Goal: Task Accomplishment & Management: Use online tool/utility

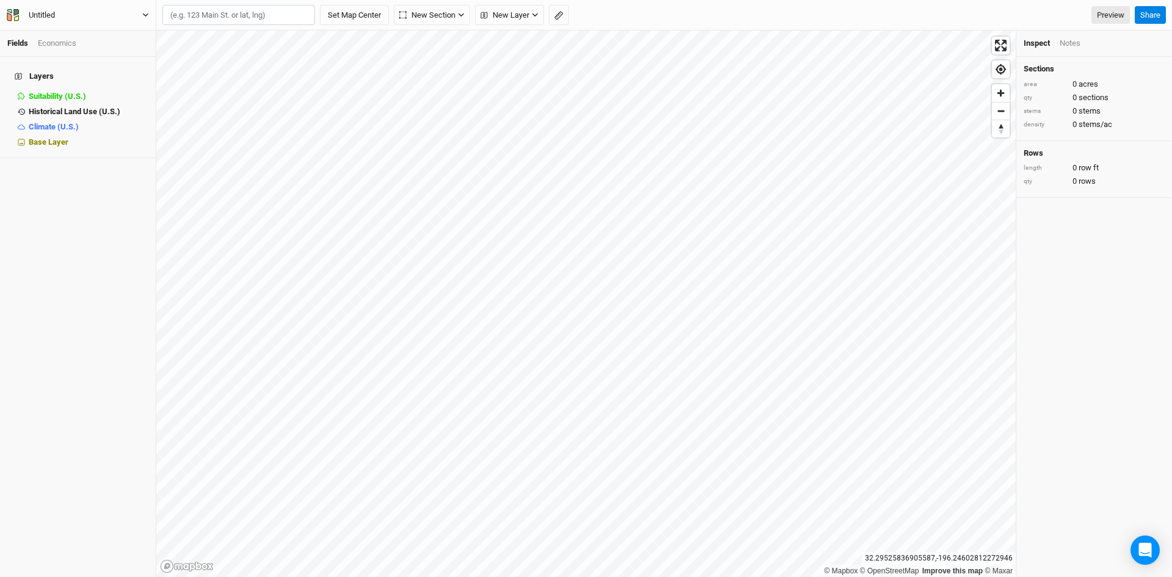
click at [48, 14] on div "Untitled" at bounding box center [42, 15] width 26 height 12
click at [26, 42] on link "Fields" at bounding box center [17, 42] width 21 height 9
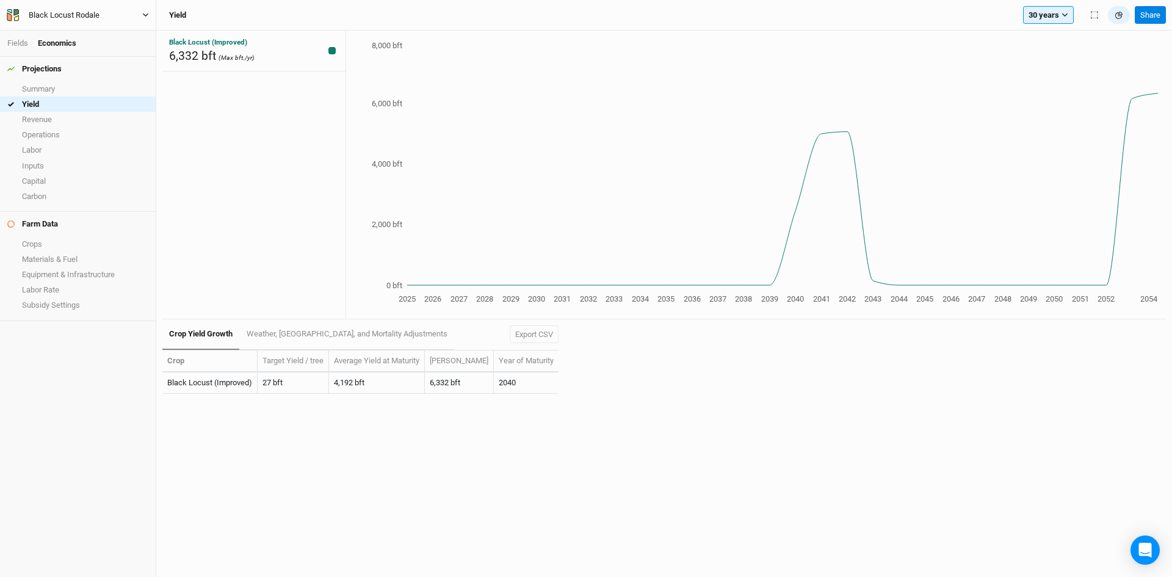
click at [31, 9] on div "Black Locust Rodale" at bounding box center [64, 15] width 71 height 12
click at [27, 45] on link "Fields" at bounding box center [17, 42] width 21 height 9
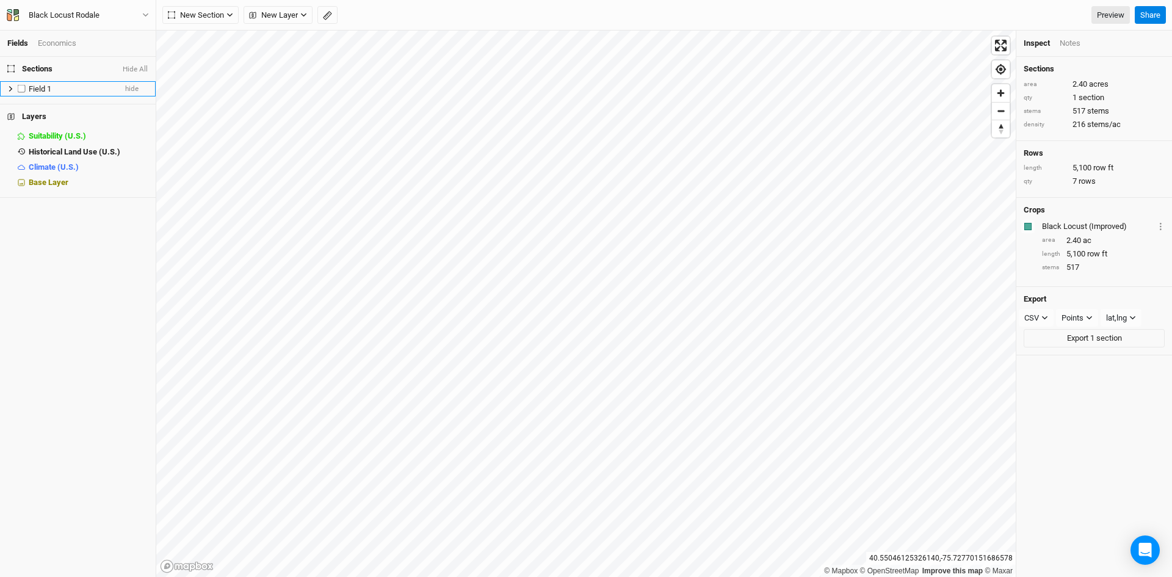
click at [5, 88] on li "Field 1 hide" at bounding box center [78, 88] width 156 height 15
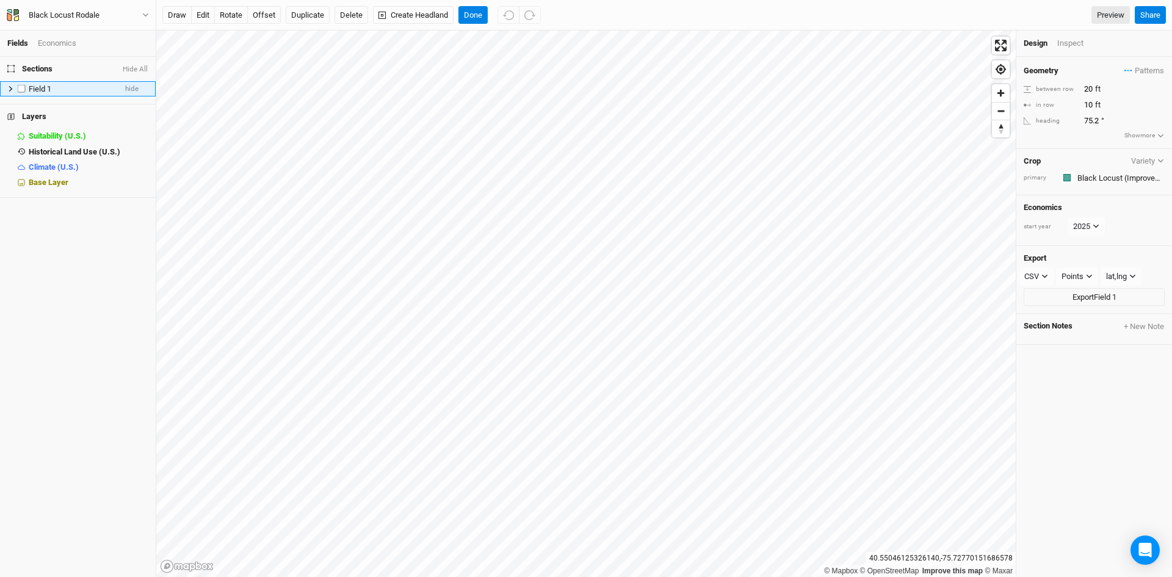
click at [35, 85] on span "Field 1" at bounding box center [40, 88] width 23 height 9
click at [24, 86] on label at bounding box center [21, 88] width 15 height 15
click at [24, 86] on input "checkbox" at bounding box center [22, 89] width 8 height 8
checkbox input "true"
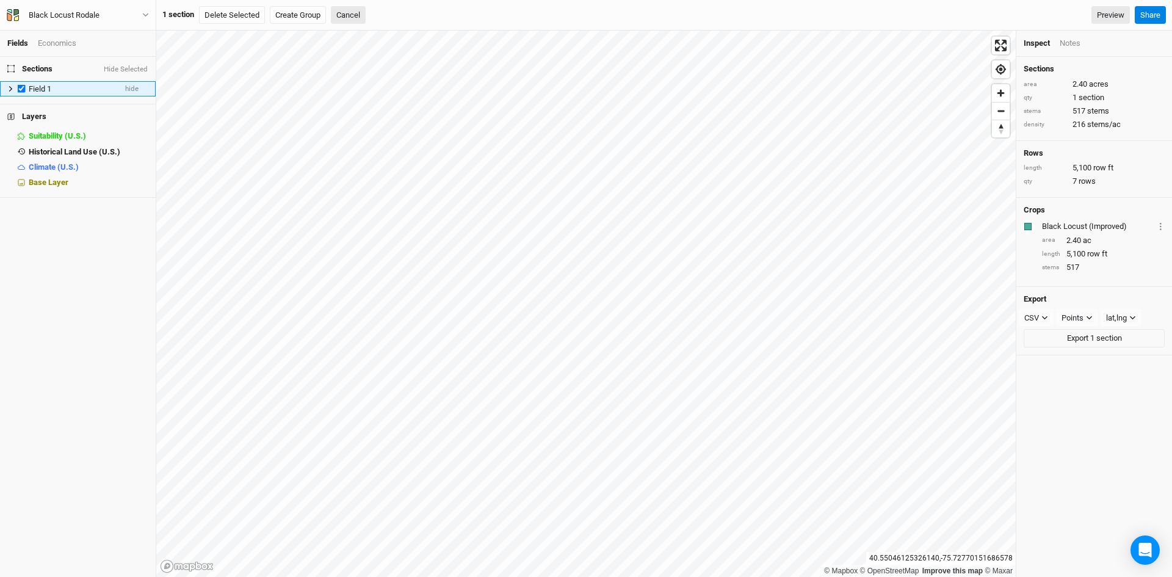
click at [8, 89] on icon at bounding box center [10, 88] width 7 height 7
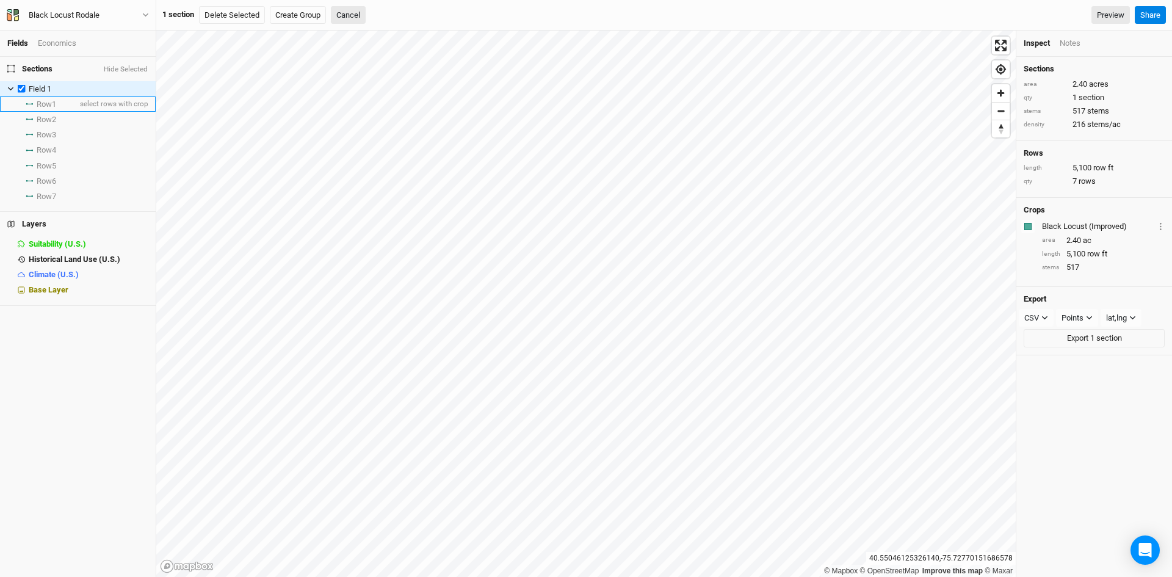
click at [40, 101] on span "Row 1" at bounding box center [47, 104] width 20 height 10
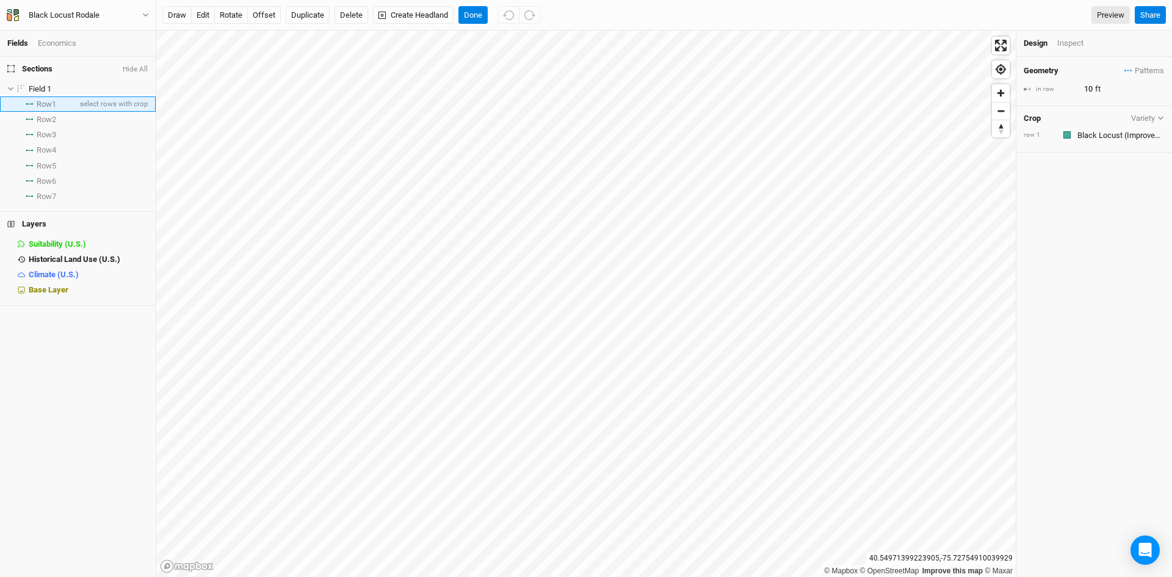
click at [43, 101] on span "Row 1" at bounding box center [47, 104] width 20 height 10
click at [59, 196] on li "Row 7 select rows with crop" at bounding box center [78, 196] width 156 height 15
click at [1077, 47] on div "Inspect" at bounding box center [1078, 43] width 43 height 11
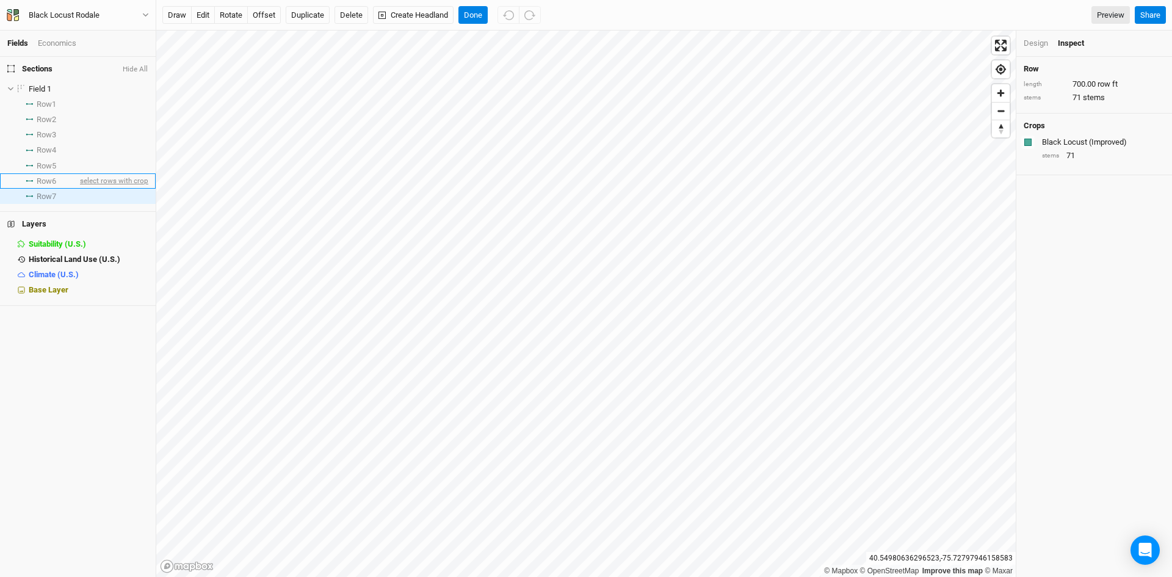
click at [78, 181] on span "select rows with crop" at bounding box center [113, 180] width 71 height 15
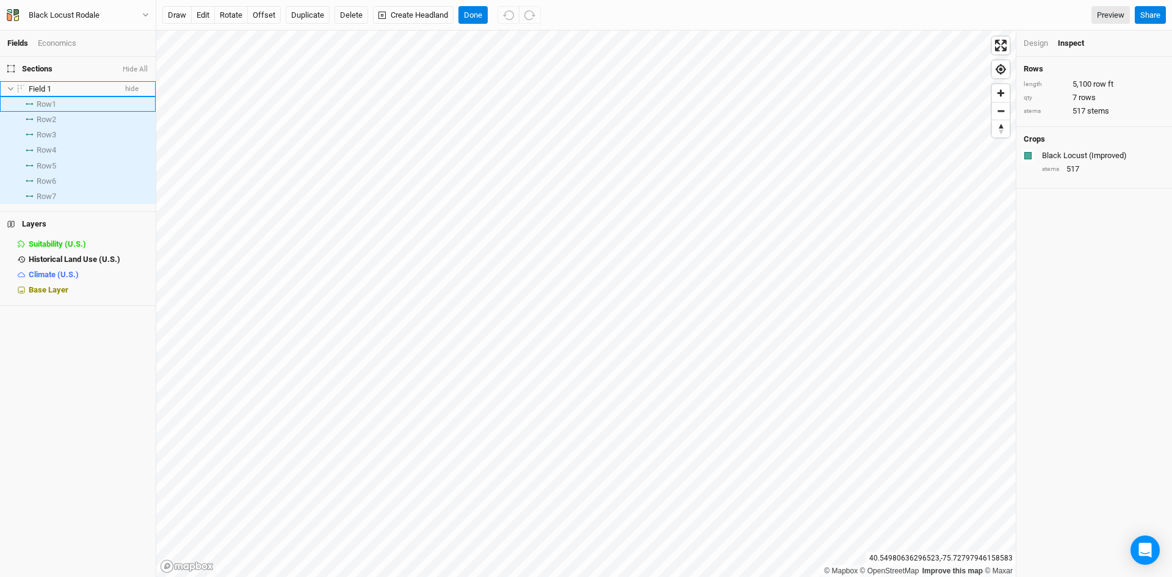
click at [45, 93] on span "Field 1" at bounding box center [40, 88] width 23 height 9
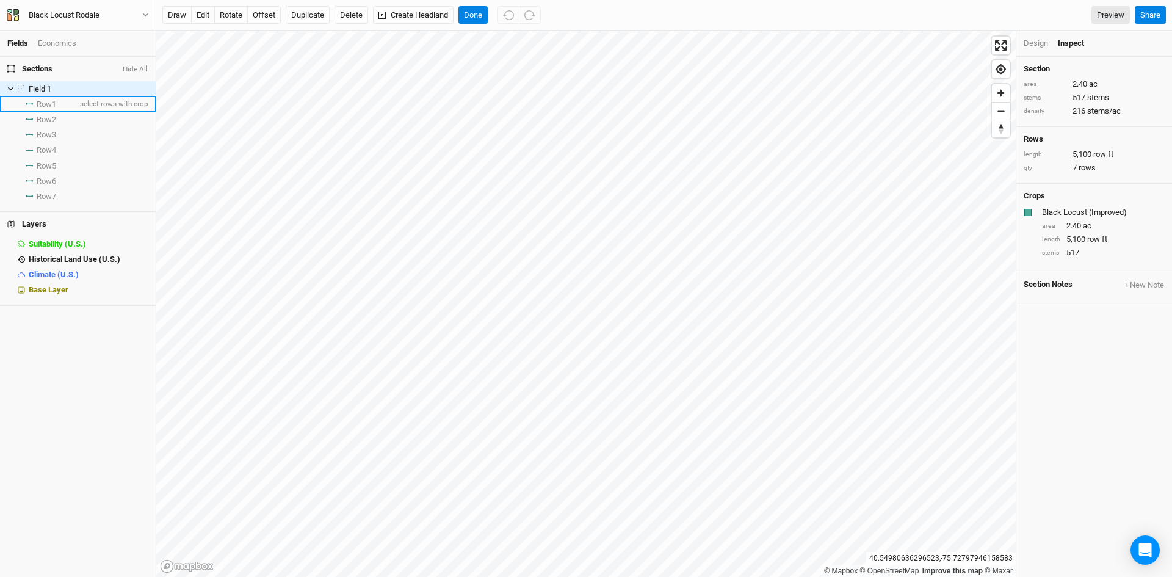
click at [46, 104] on span "Row 1" at bounding box center [47, 104] width 20 height 10
